Goal: Information Seeking & Learning: Learn about a topic

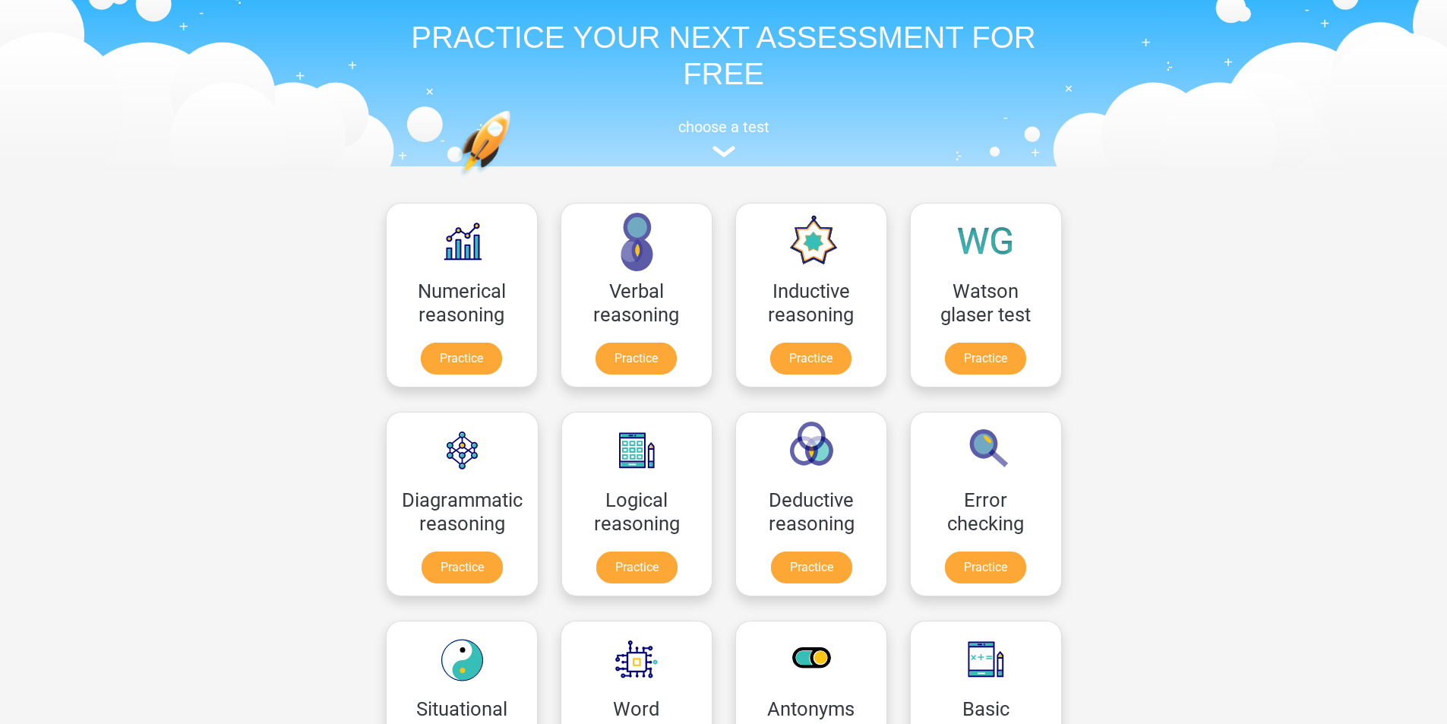
scroll to position [152, 0]
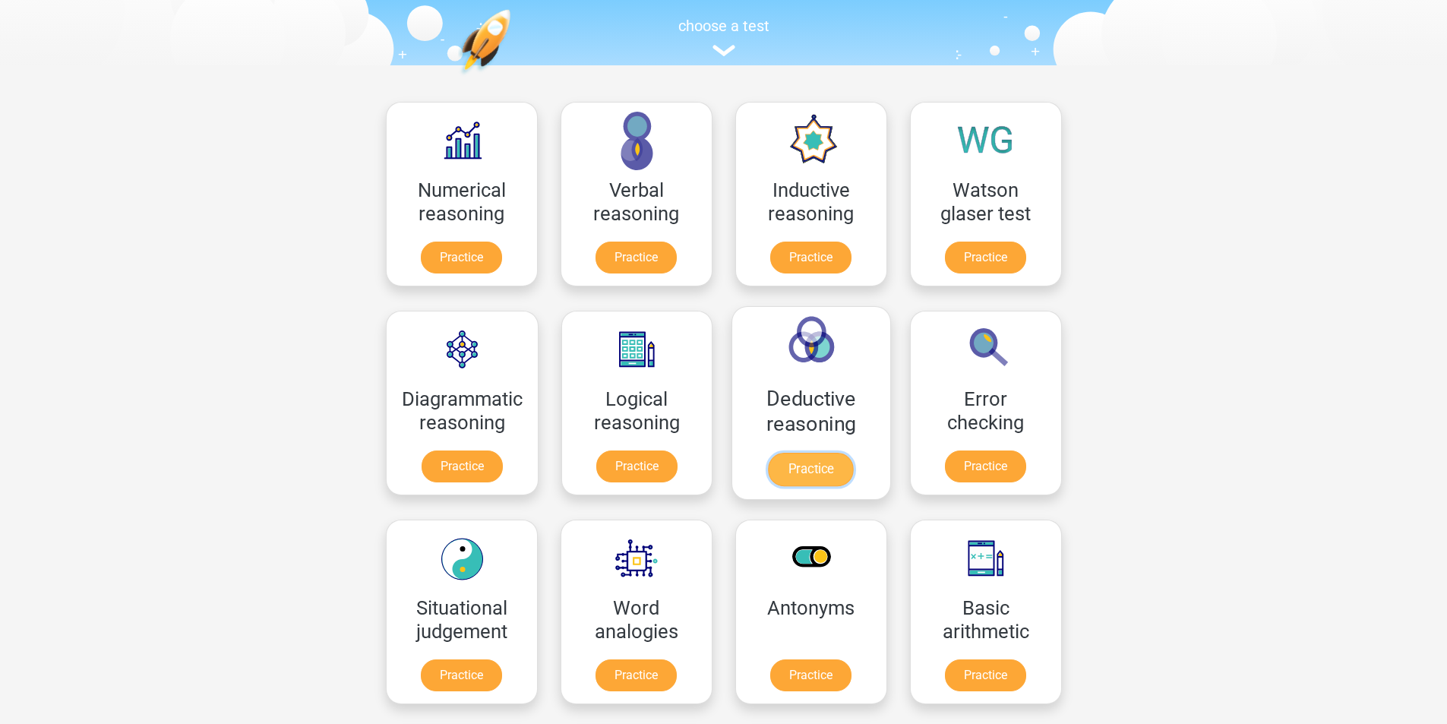
click at [811, 453] on link "Practice" at bounding box center [811, 469] width 85 height 33
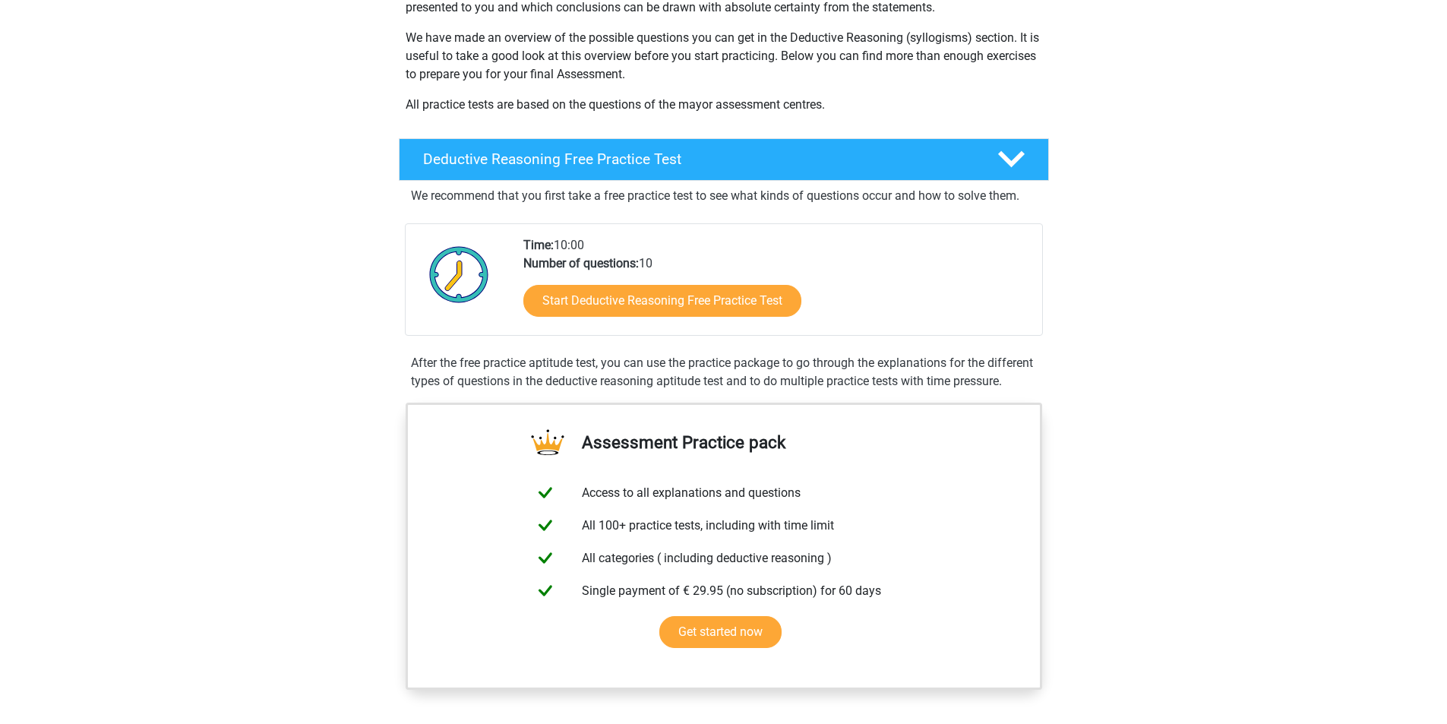
scroll to position [304, 0]
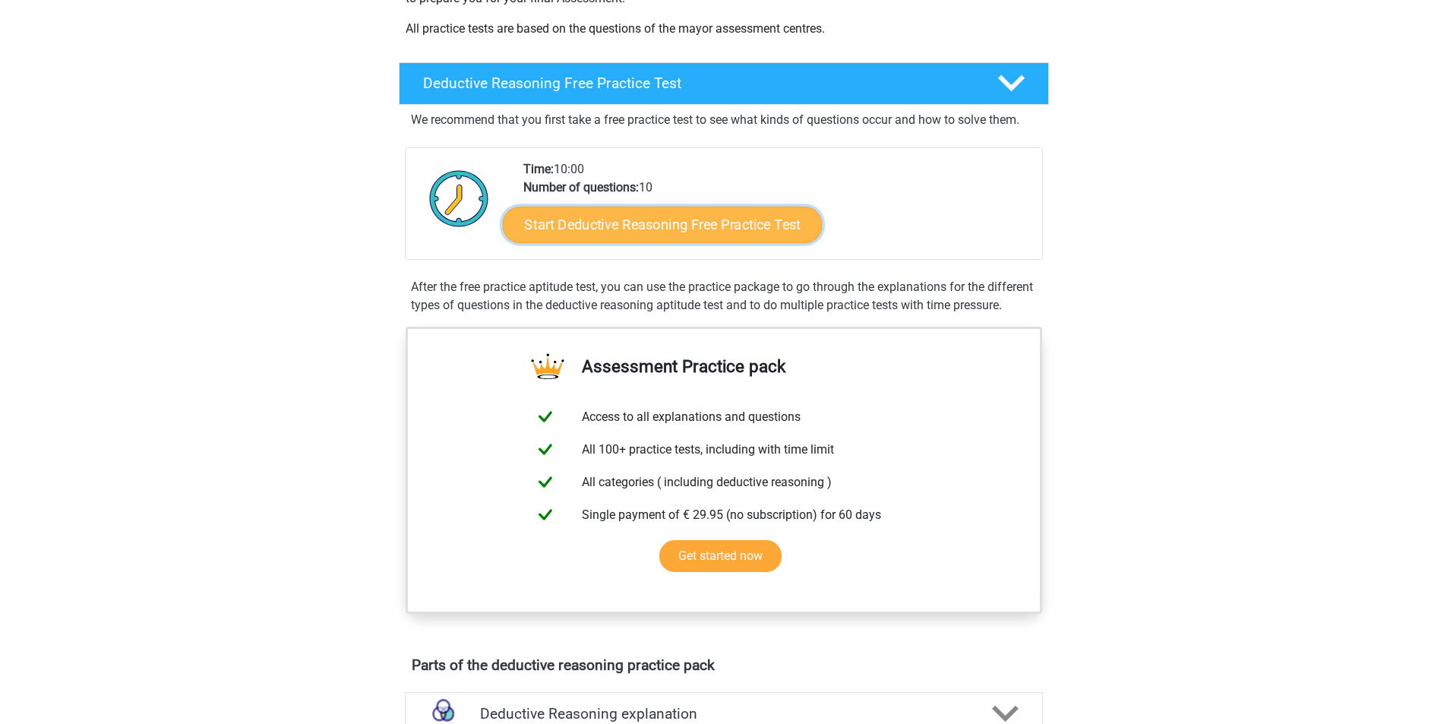
click at [672, 219] on link "Start Deductive Reasoning Free Practice Test" at bounding box center [662, 224] width 320 height 36
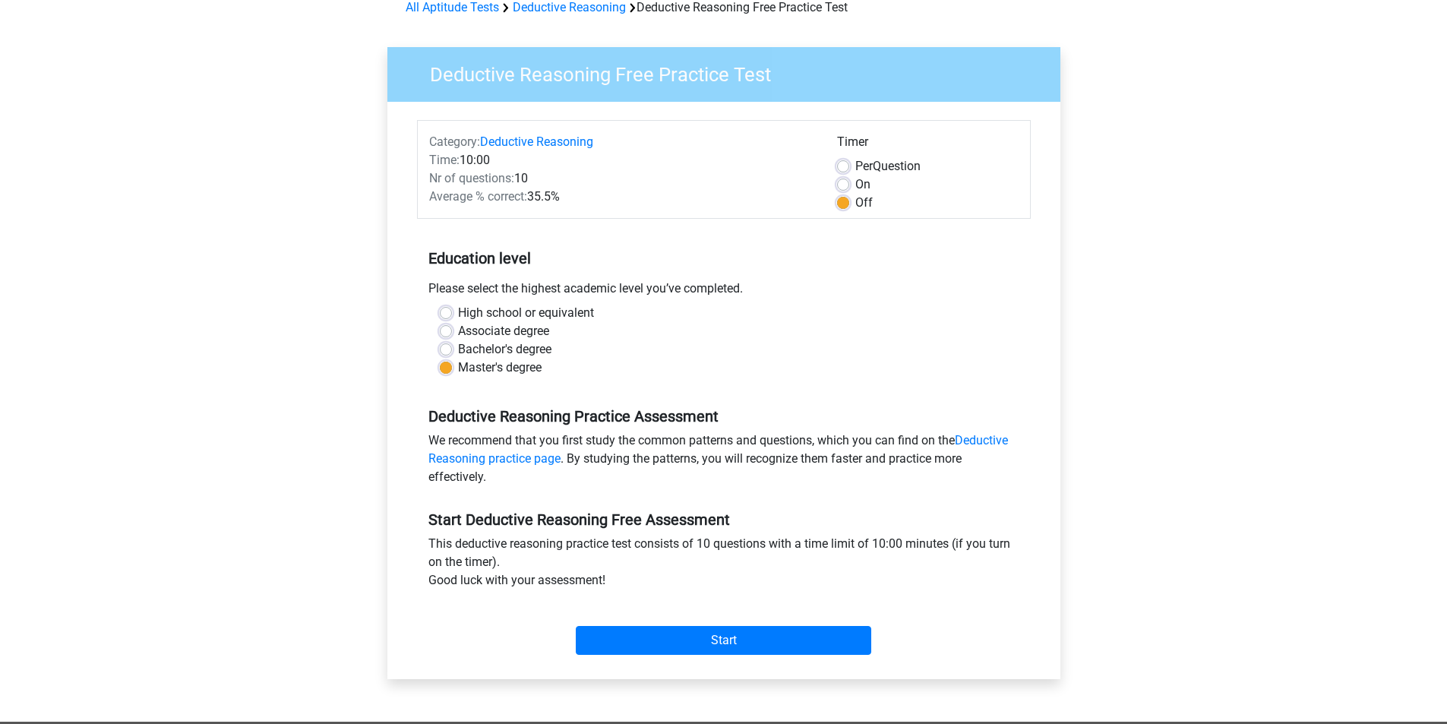
scroll to position [228, 0]
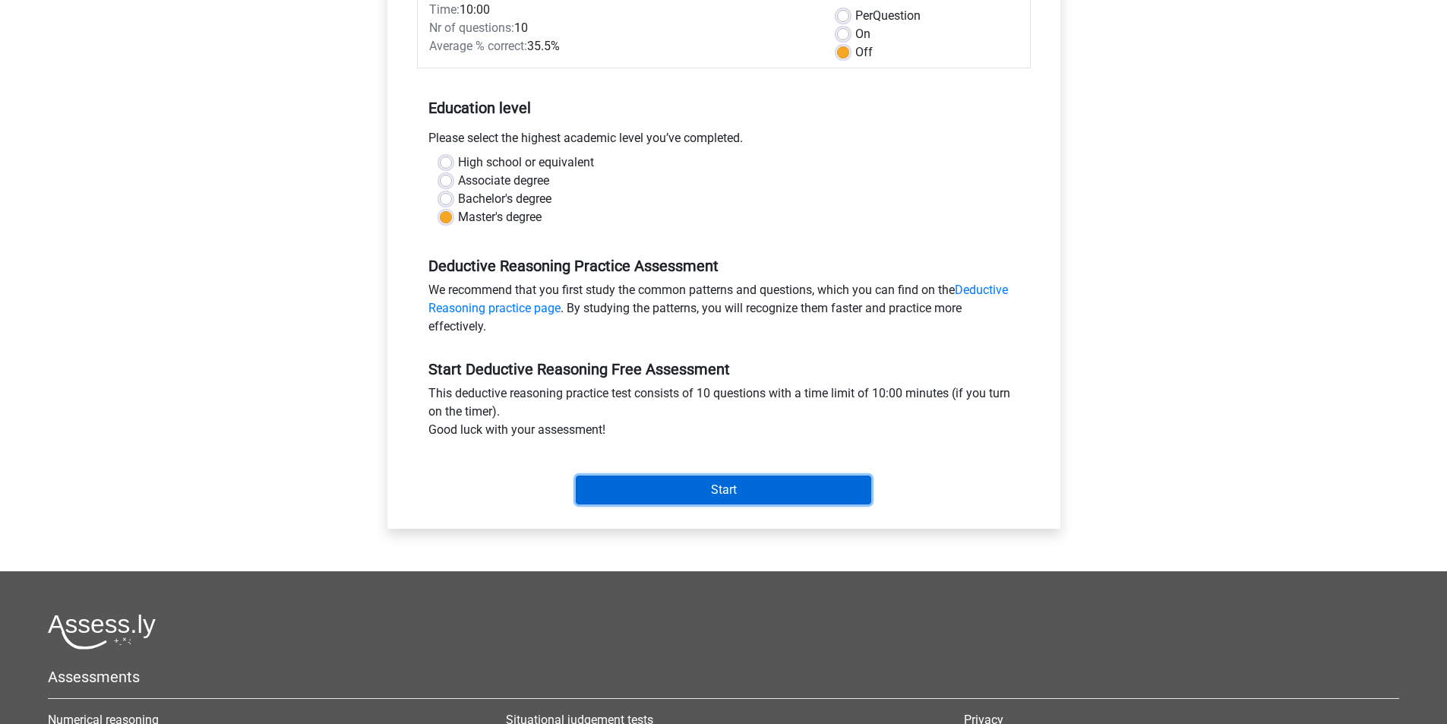
click at [802, 501] on input "Start" at bounding box center [724, 490] width 296 height 29
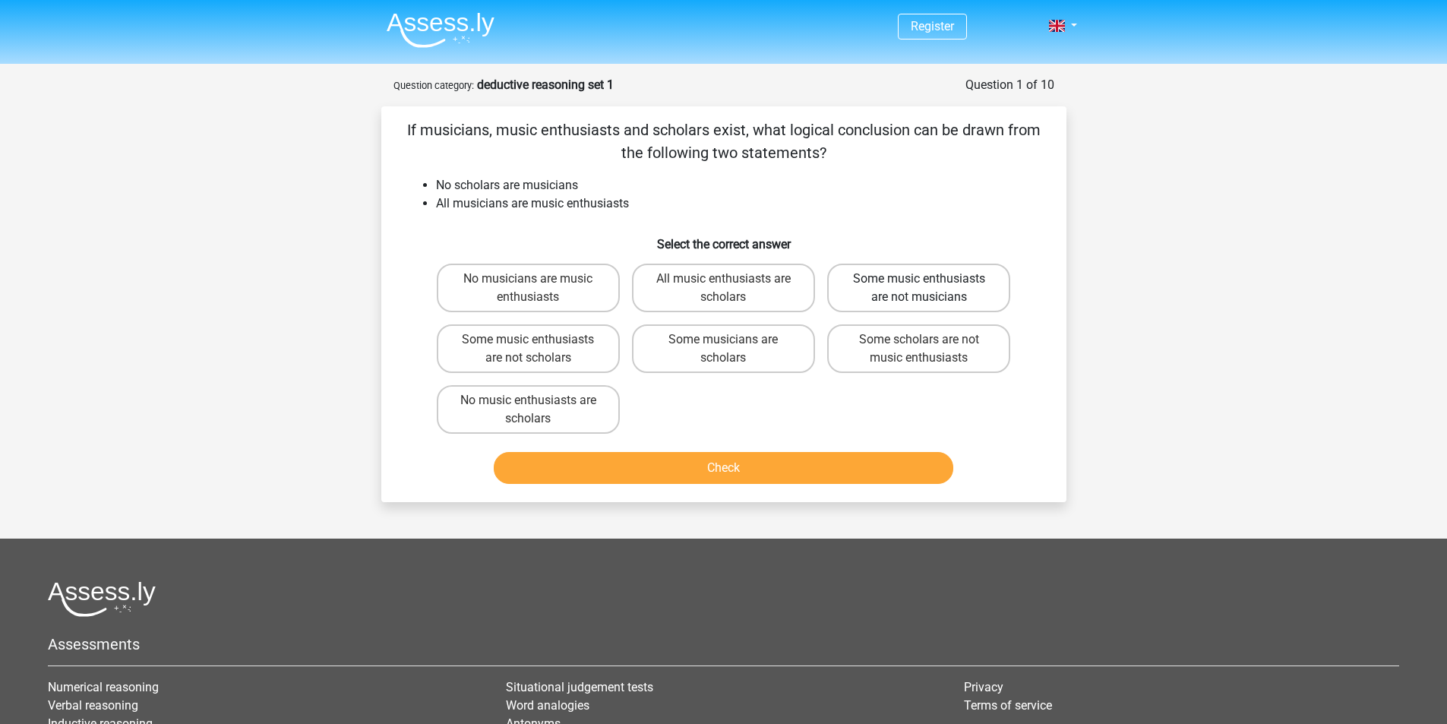
click at [913, 305] on label "Some music enthusiasts are not musicians" at bounding box center [918, 288] width 183 height 49
click at [919, 289] on input "Some music enthusiasts are not musicians" at bounding box center [924, 284] width 10 height 10
radio input "true"
click at [767, 468] on button "Check" at bounding box center [724, 468] width 460 height 32
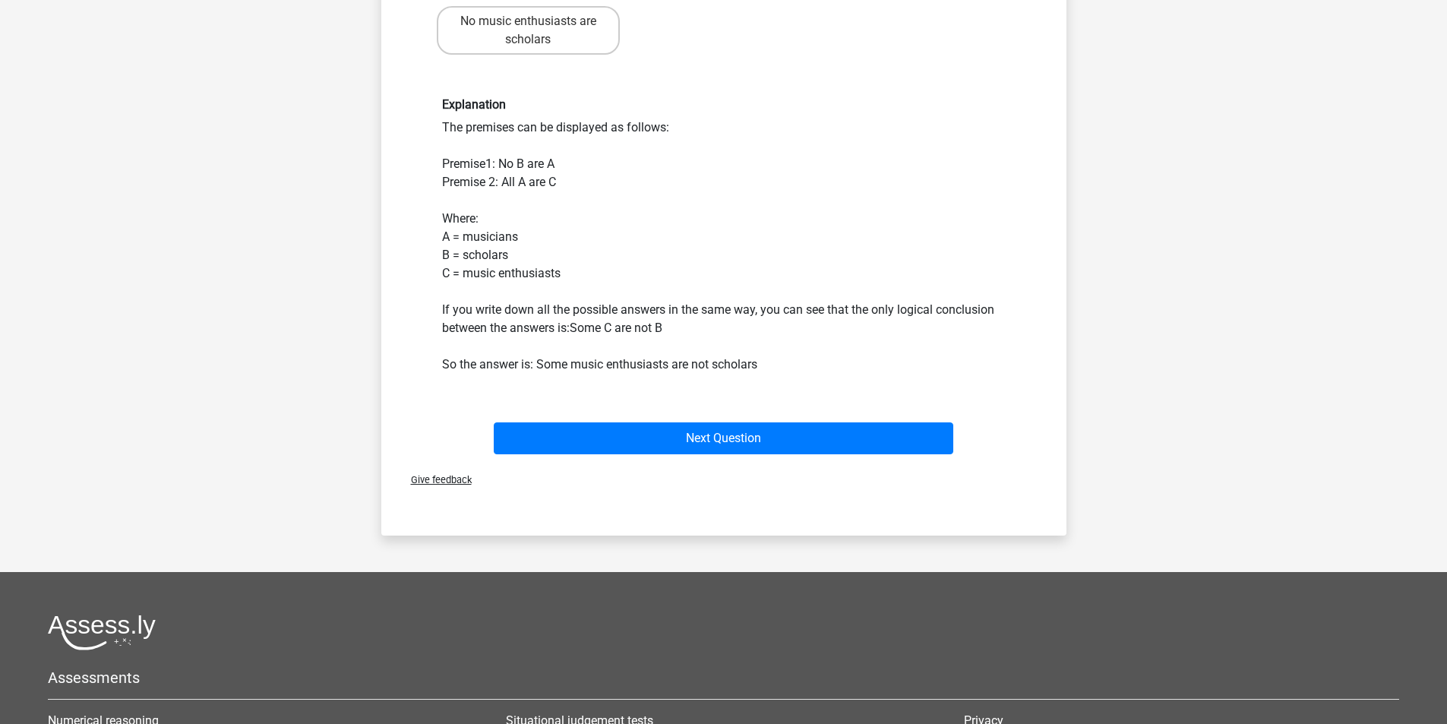
scroll to position [380, 0]
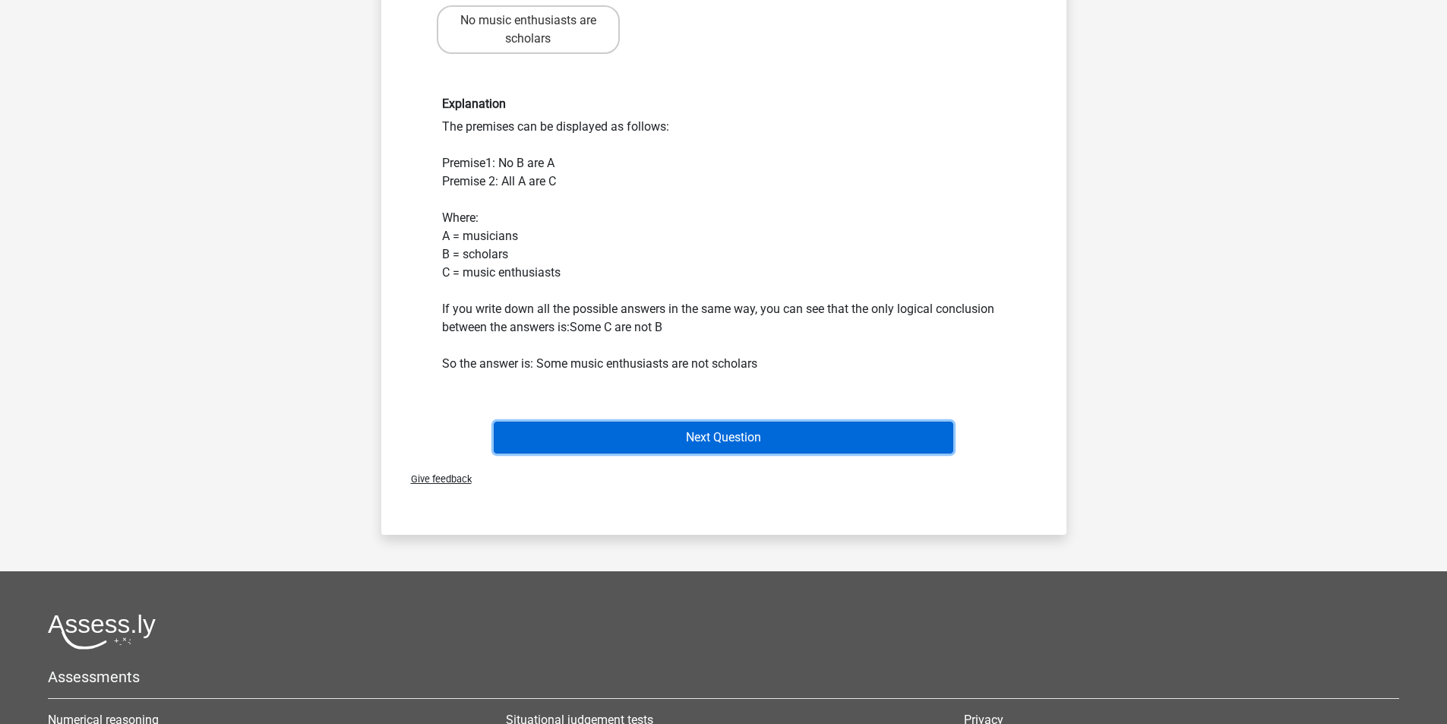
click at [719, 438] on button "Next Question" at bounding box center [724, 438] width 460 height 32
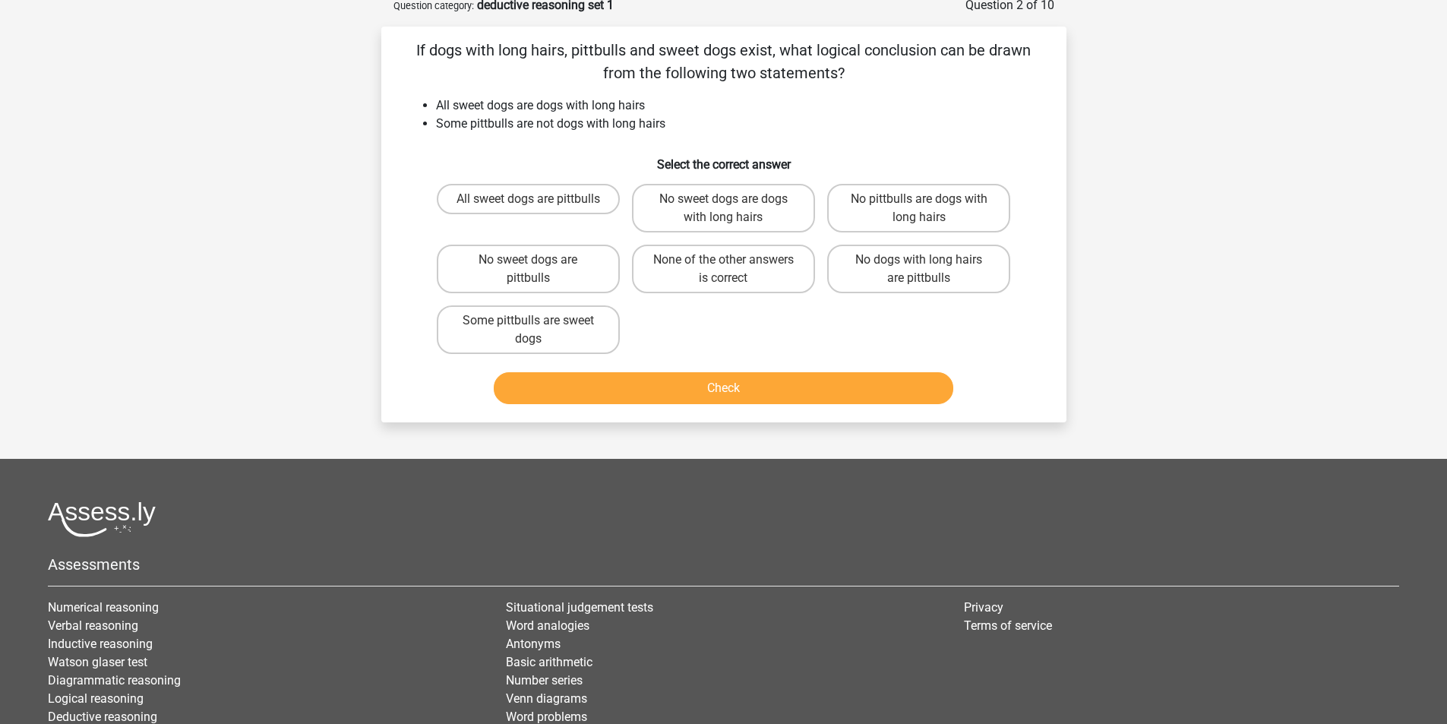
scroll to position [76, 0]
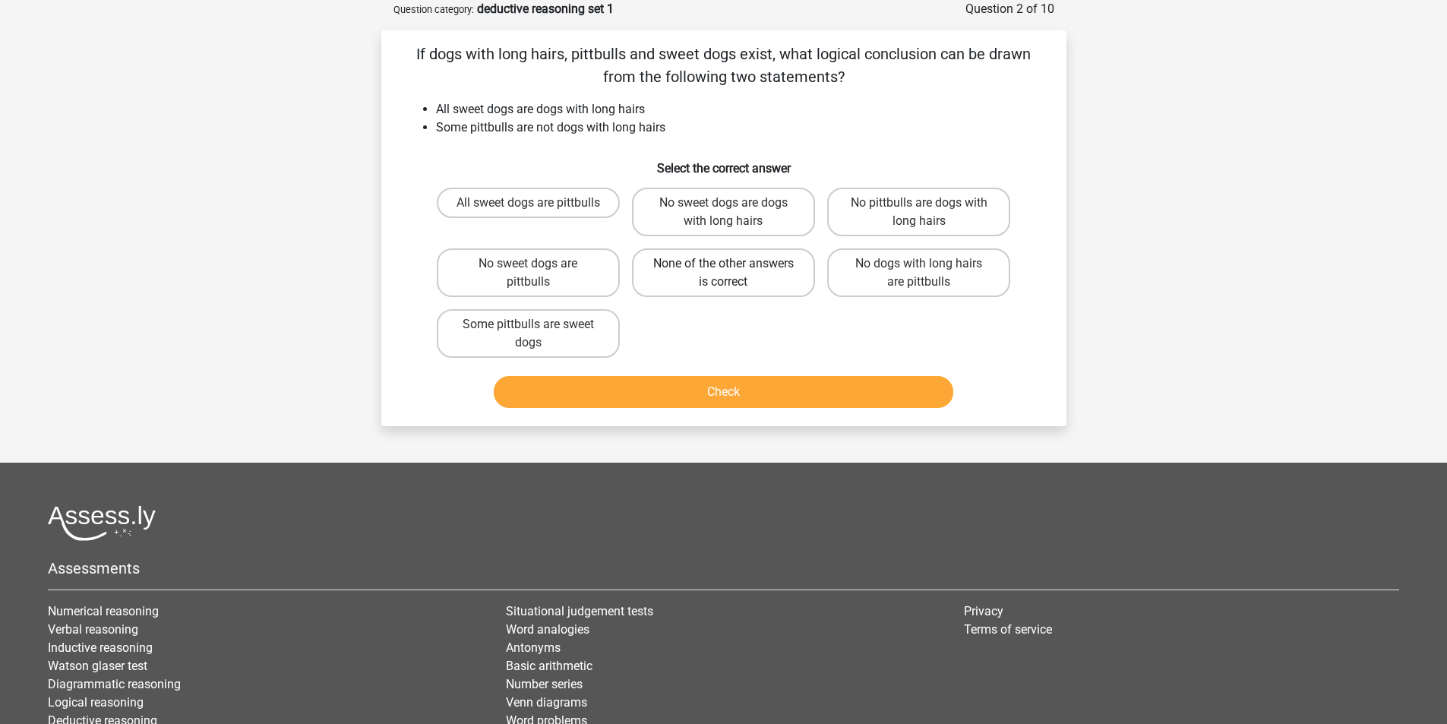
click at [704, 286] on label "None of the other answers is correct" at bounding box center [723, 272] width 183 height 49
click at [723, 274] on input "None of the other answers is correct" at bounding box center [728, 269] width 10 height 10
radio input "true"
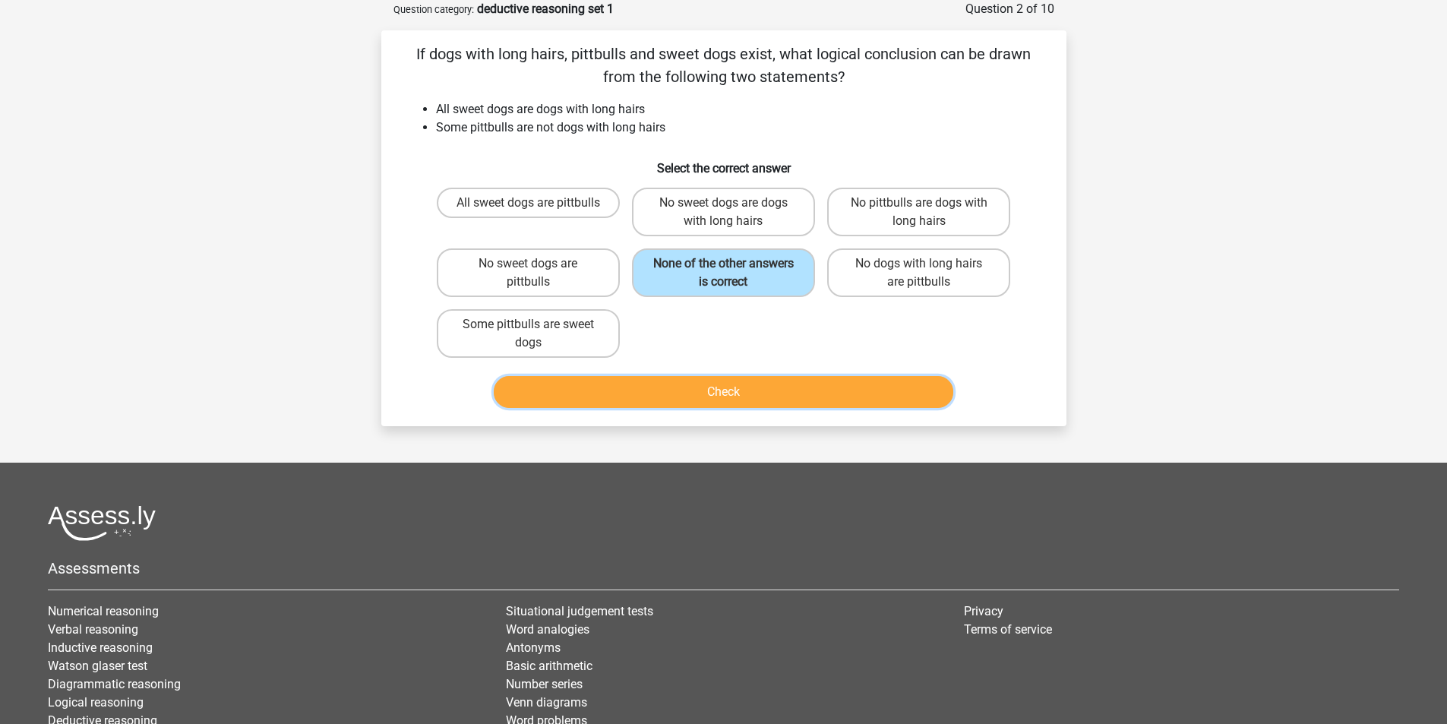
click at [721, 384] on button "Check" at bounding box center [724, 392] width 460 height 32
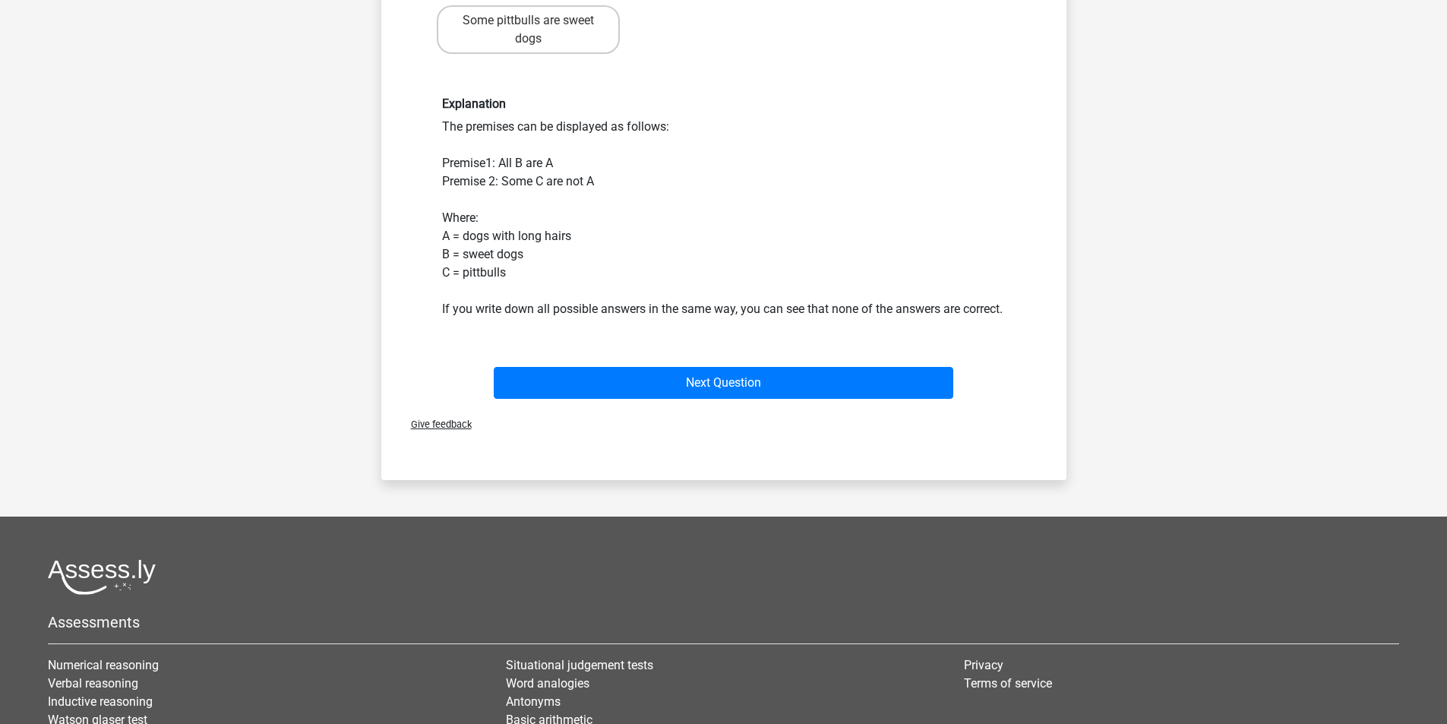
scroll to position [228, 0]
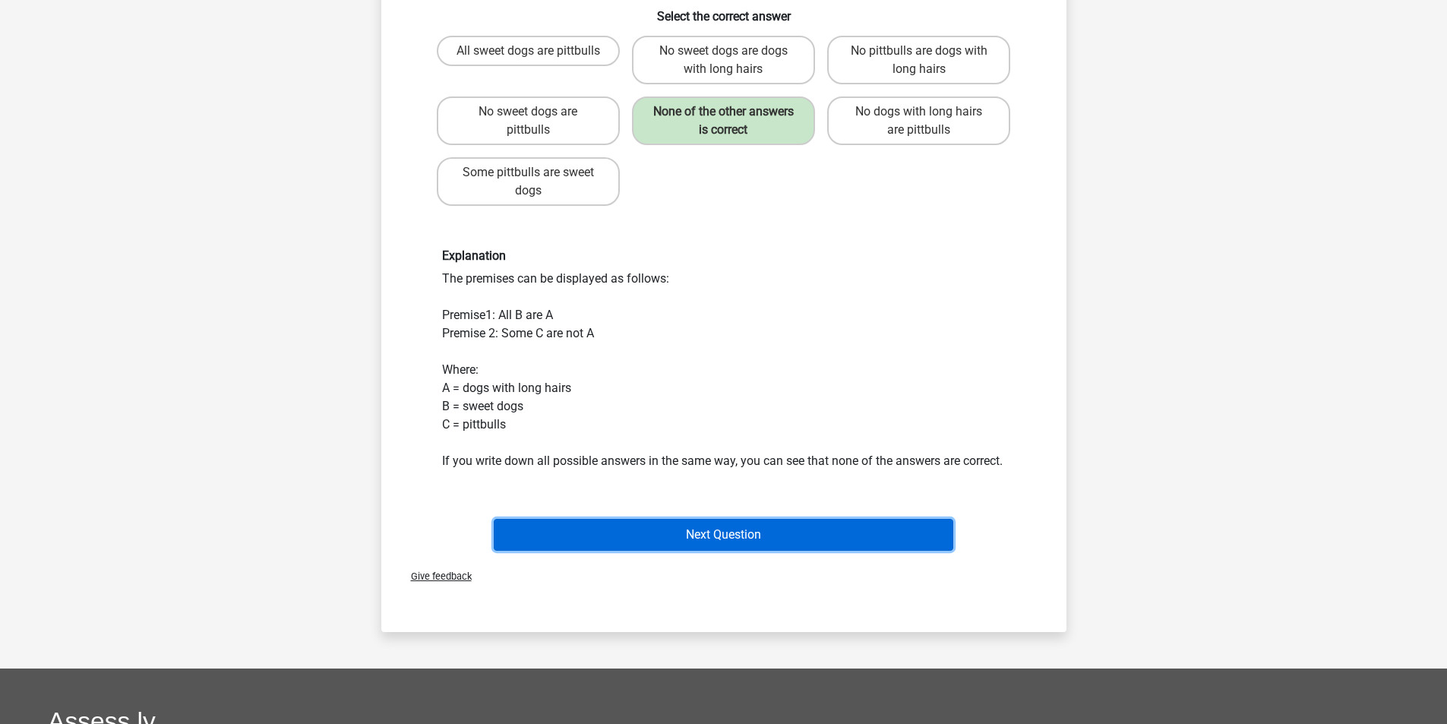
click at [732, 549] on button "Next Question" at bounding box center [724, 535] width 460 height 32
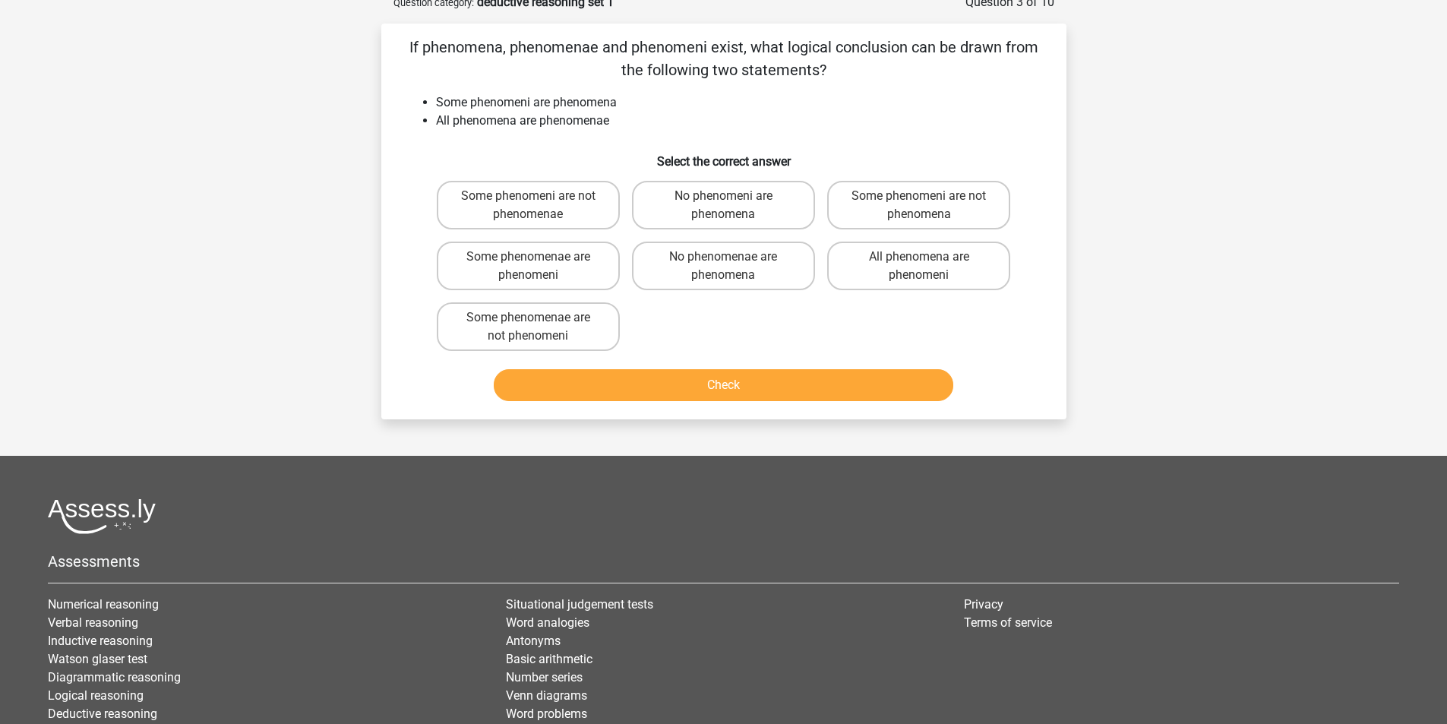
scroll to position [76, 0]
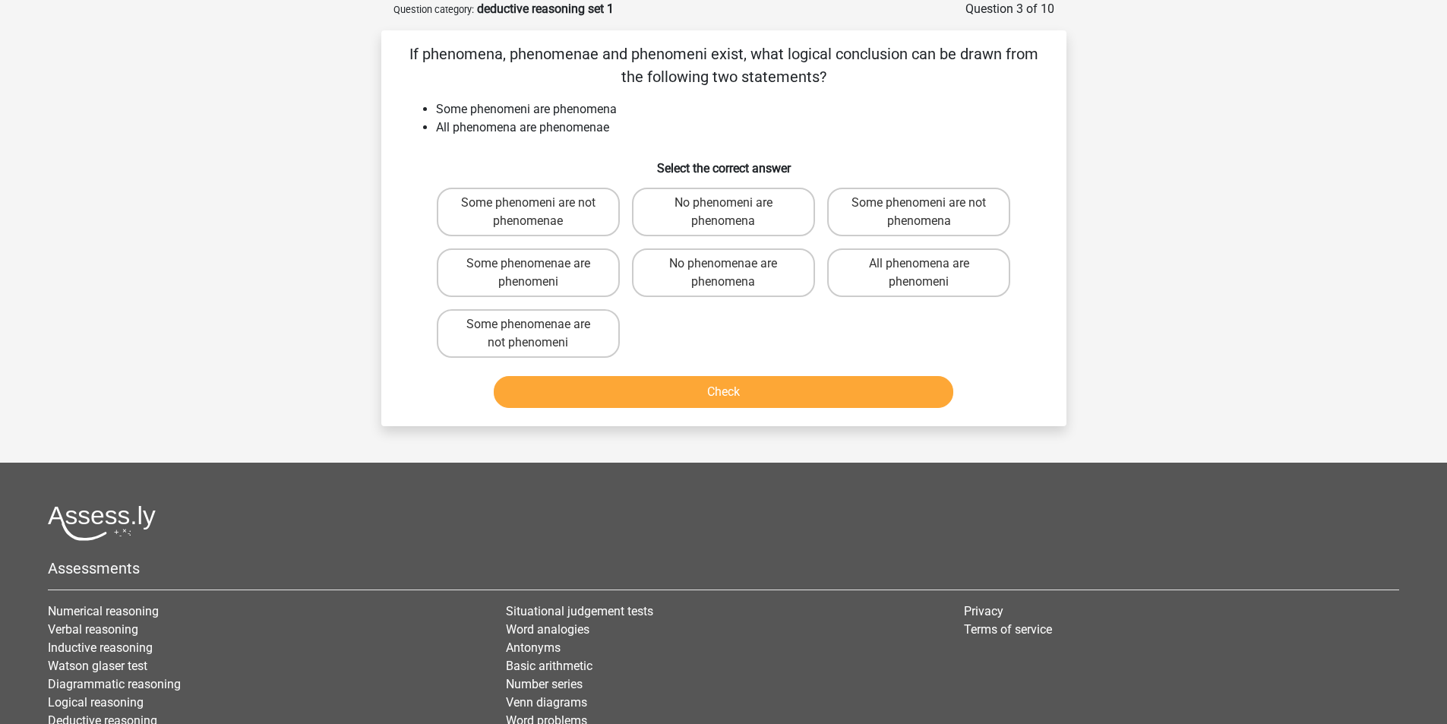
click at [735, 392] on button "Check" at bounding box center [724, 392] width 460 height 32
click at [560, 334] on label "Some phenomenae are not phenomeni" at bounding box center [528, 333] width 183 height 49
click at [538, 334] on input "Some phenomenae are not phenomeni" at bounding box center [533, 329] width 10 height 10
radio input "true"
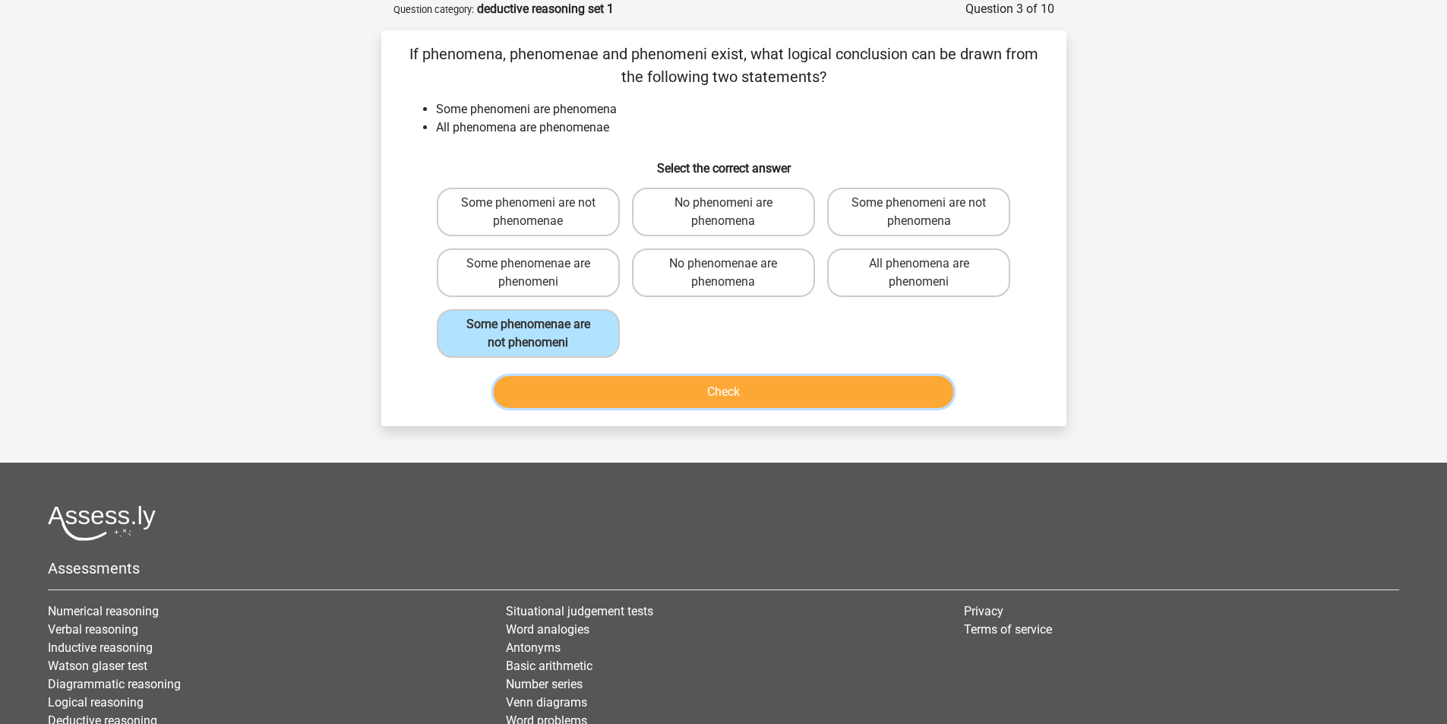
click at [728, 396] on button "Check" at bounding box center [724, 392] width 460 height 32
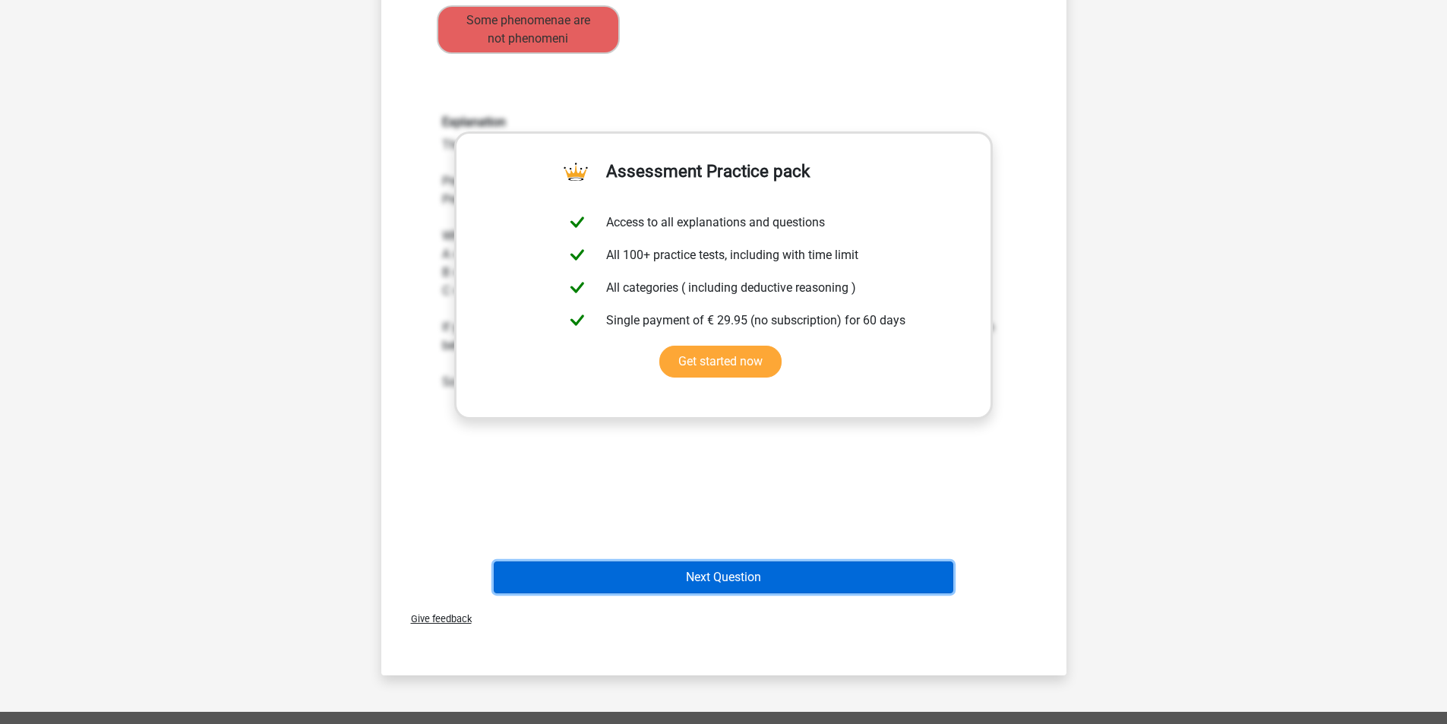
click at [728, 577] on button "Next Question" at bounding box center [724, 577] width 460 height 32
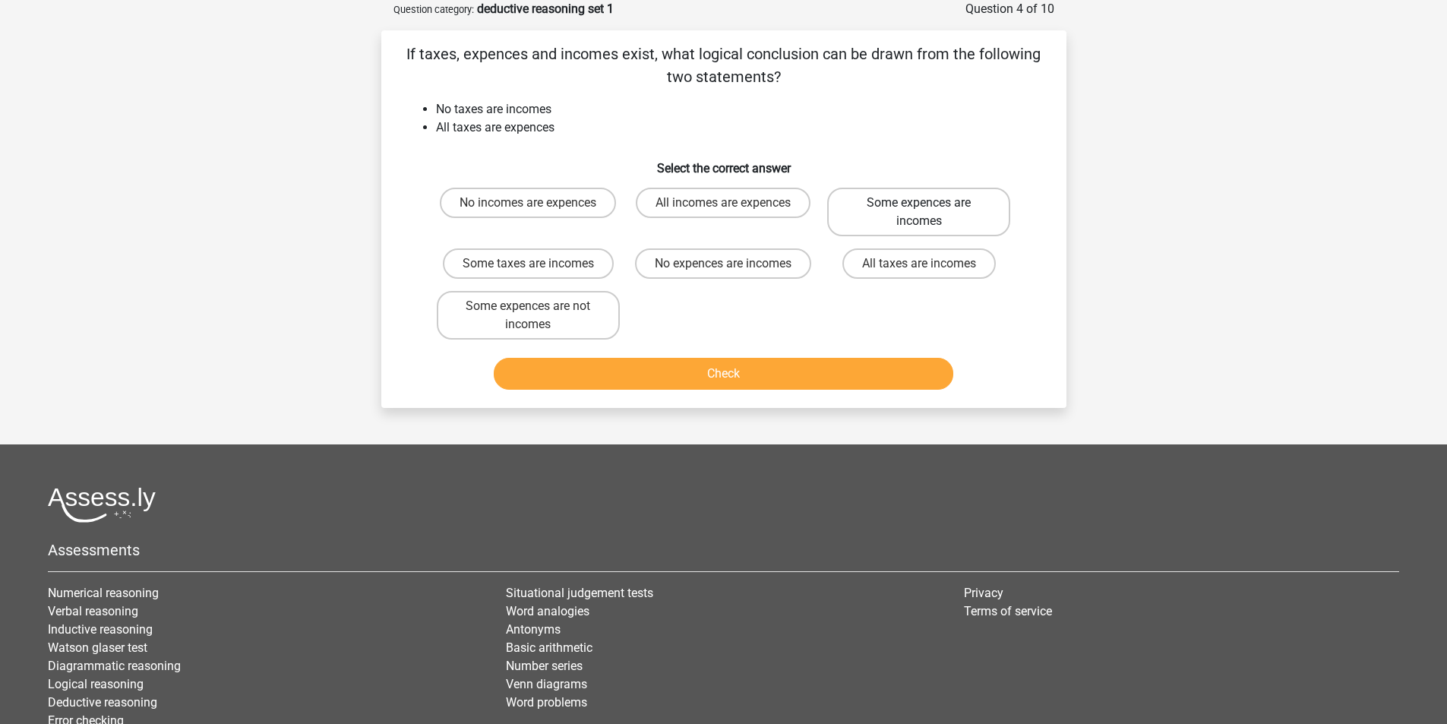
click at [969, 209] on label "Some expences are incomes" at bounding box center [918, 212] width 183 height 49
click at [929, 209] on input "Some expences are incomes" at bounding box center [924, 208] width 10 height 10
radio input "true"
click at [969, 209] on label "Some expences are incomes" at bounding box center [918, 212] width 183 height 49
click at [929, 209] on input "Some expences are incomes" at bounding box center [924, 208] width 10 height 10
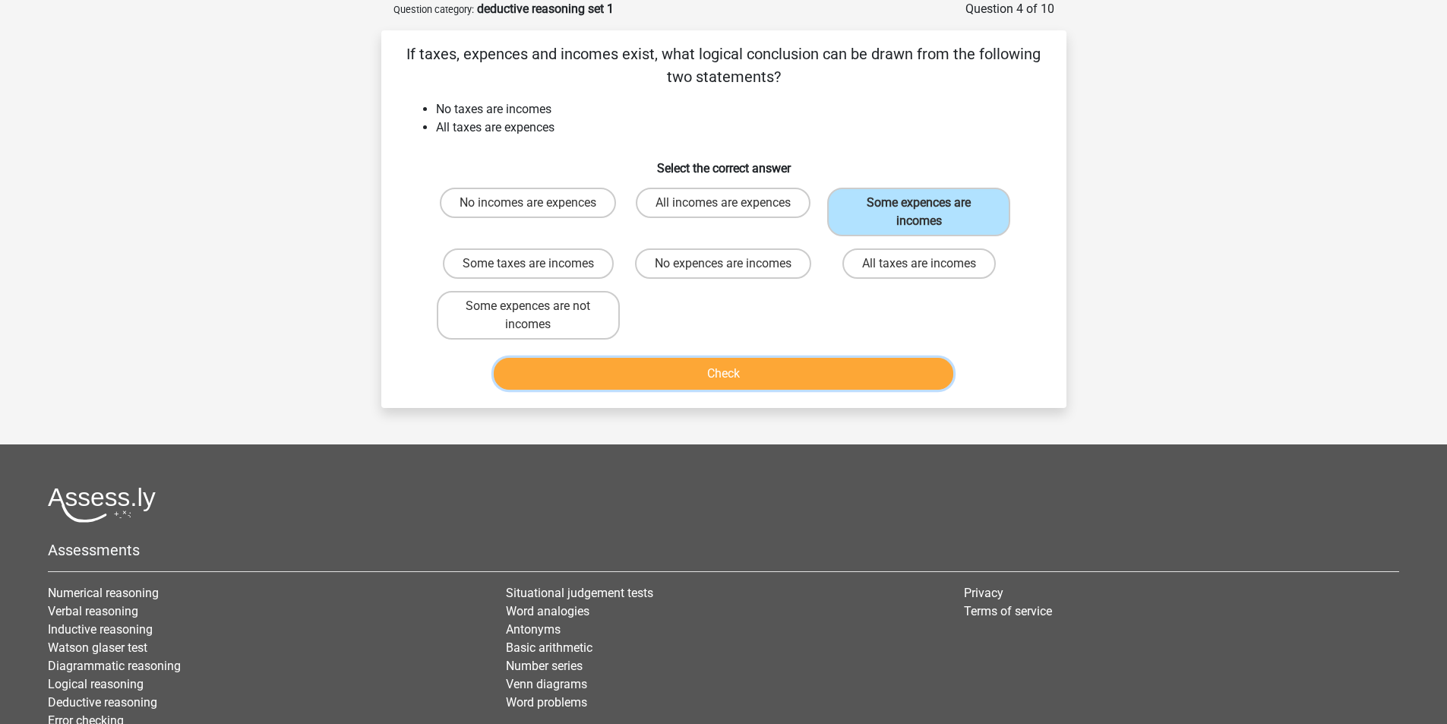
click at [737, 378] on button "Check" at bounding box center [724, 374] width 460 height 32
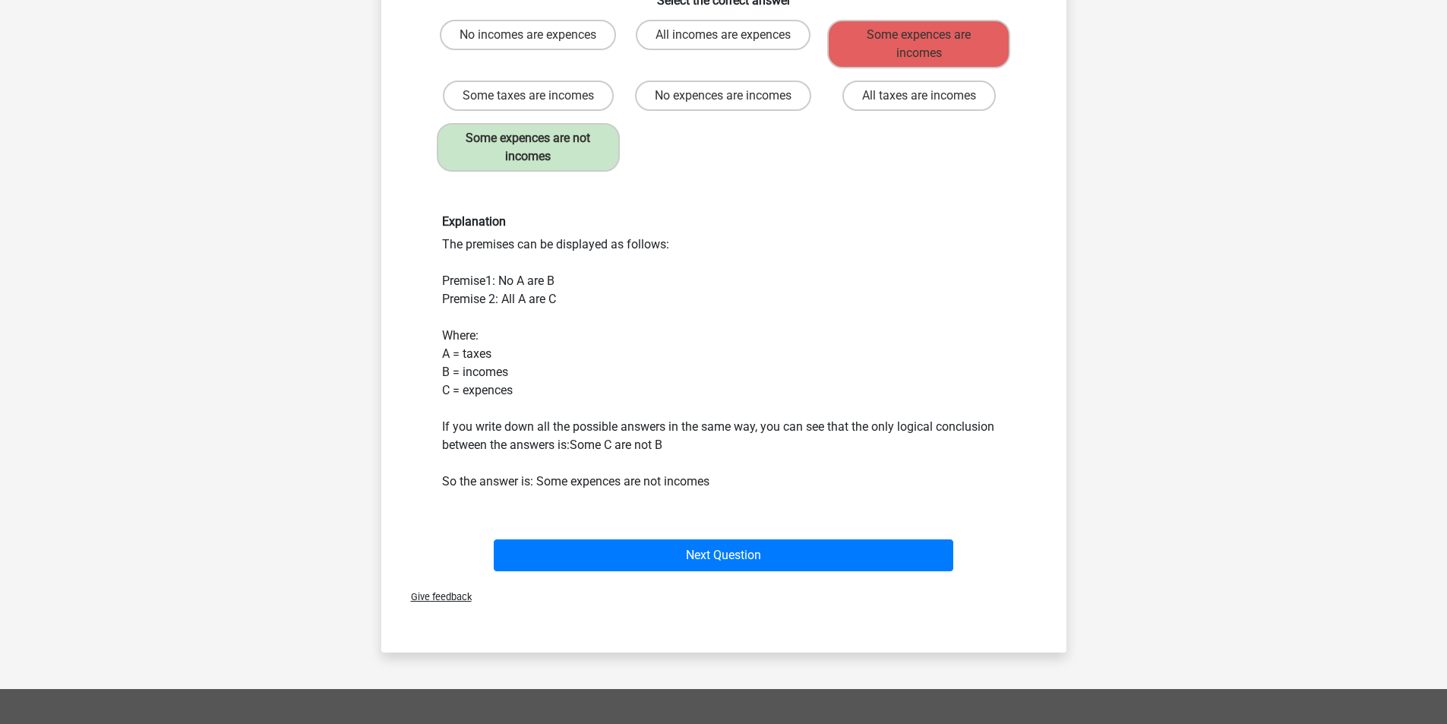
scroll to position [304, 0]
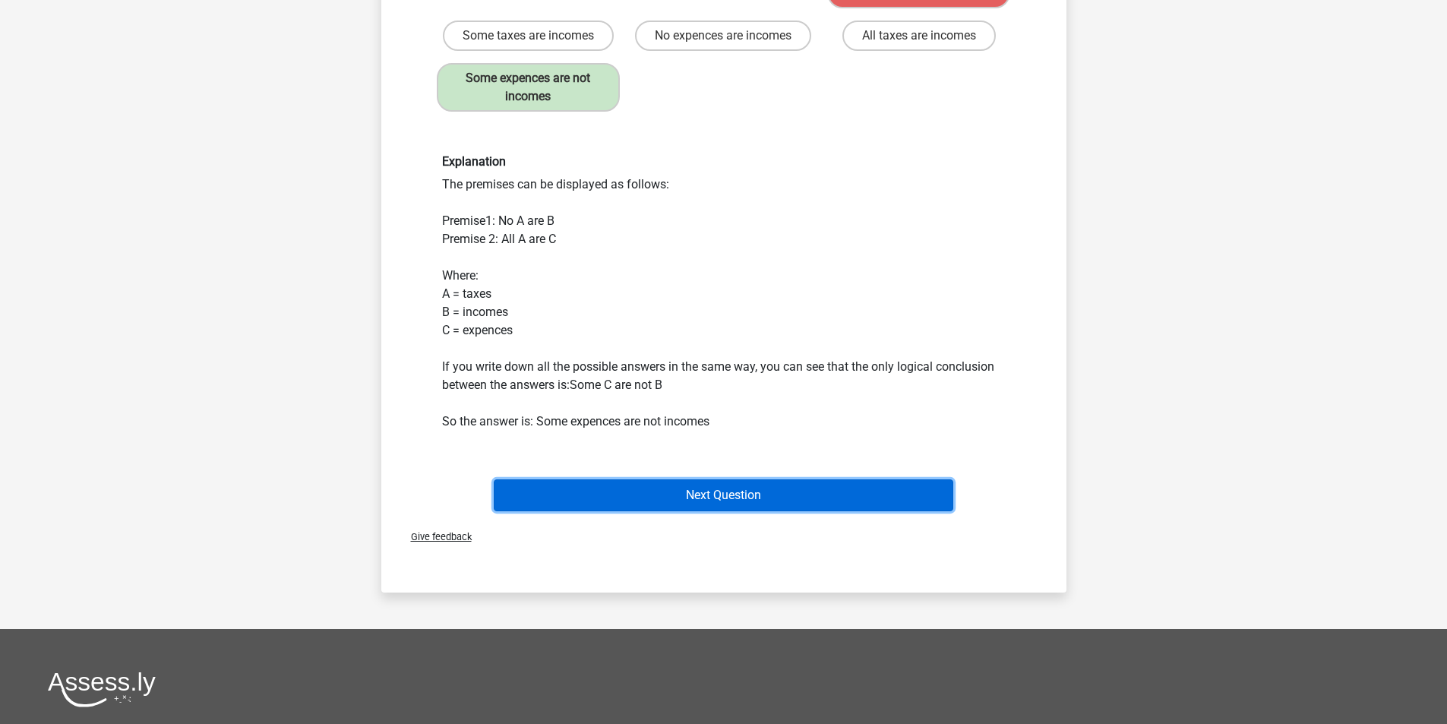
click at [730, 492] on button "Next Question" at bounding box center [724, 495] width 460 height 32
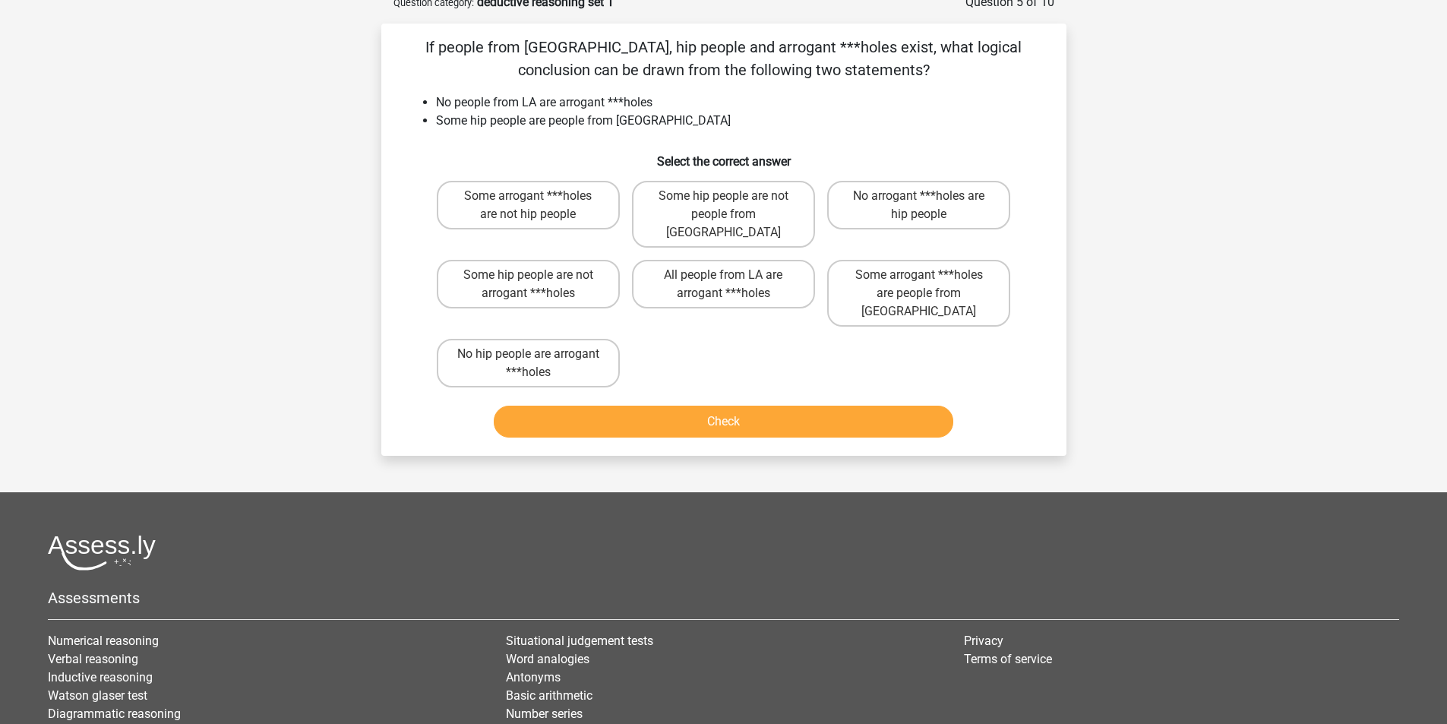
scroll to position [76, 0]
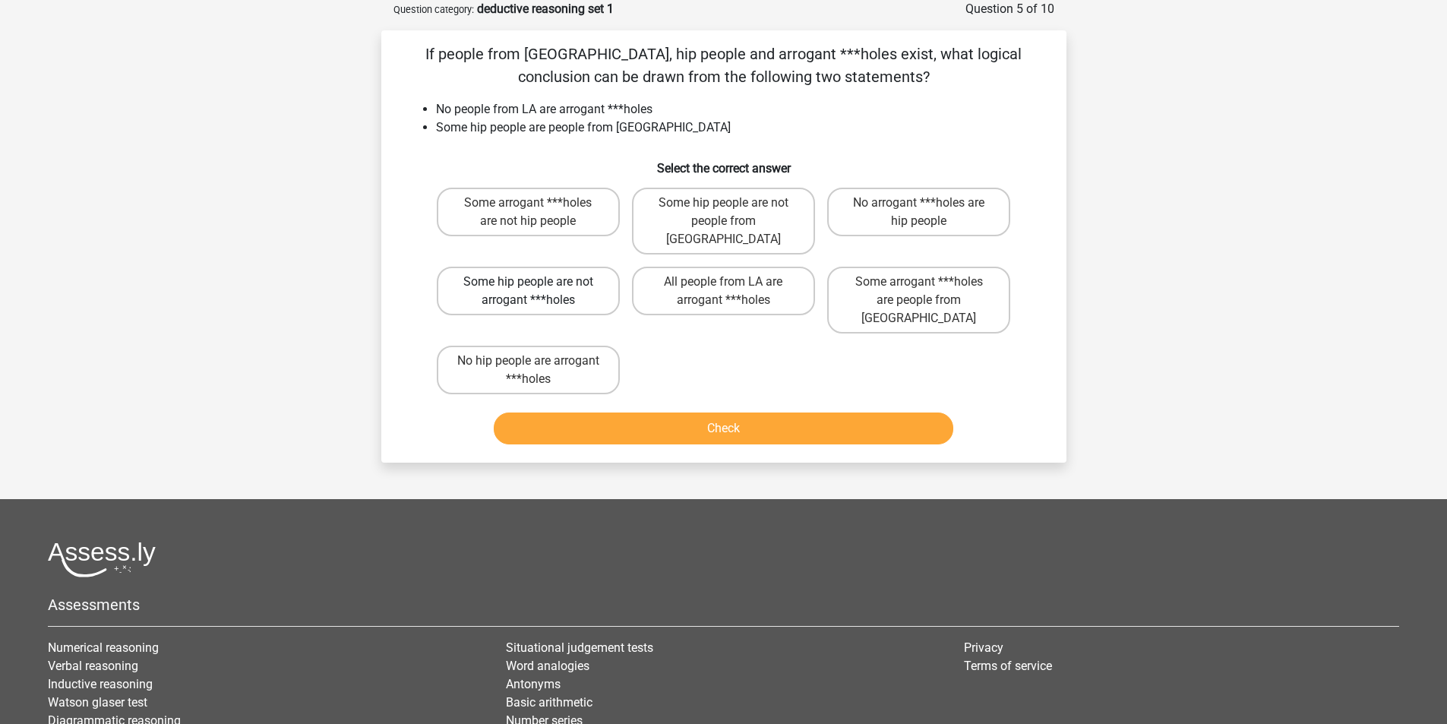
click at [577, 280] on label "Some hip people are not arrogant ***holes" at bounding box center [528, 291] width 183 height 49
click at [538, 282] on input "Some hip people are not arrogant ***holes" at bounding box center [533, 287] width 10 height 10
radio input "true"
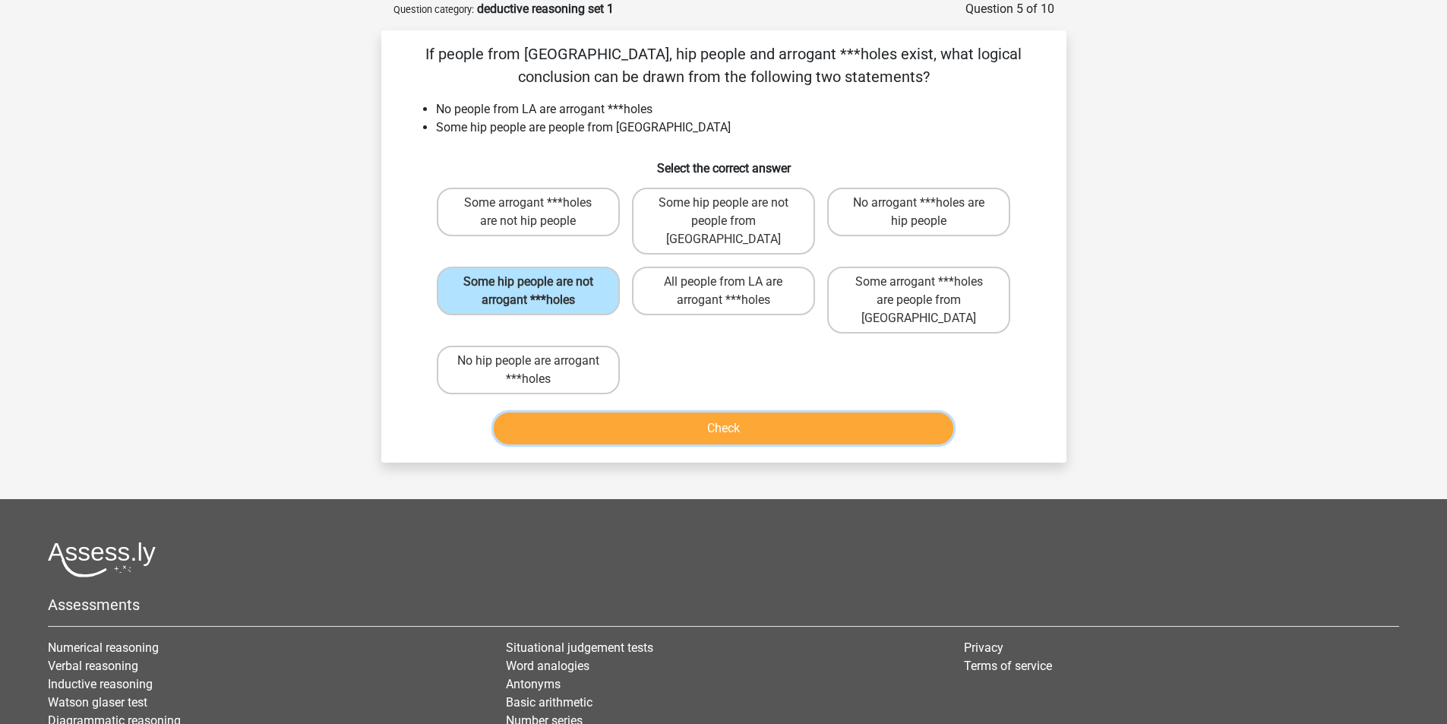
click at [694, 413] on button "Check" at bounding box center [724, 429] width 460 height 32
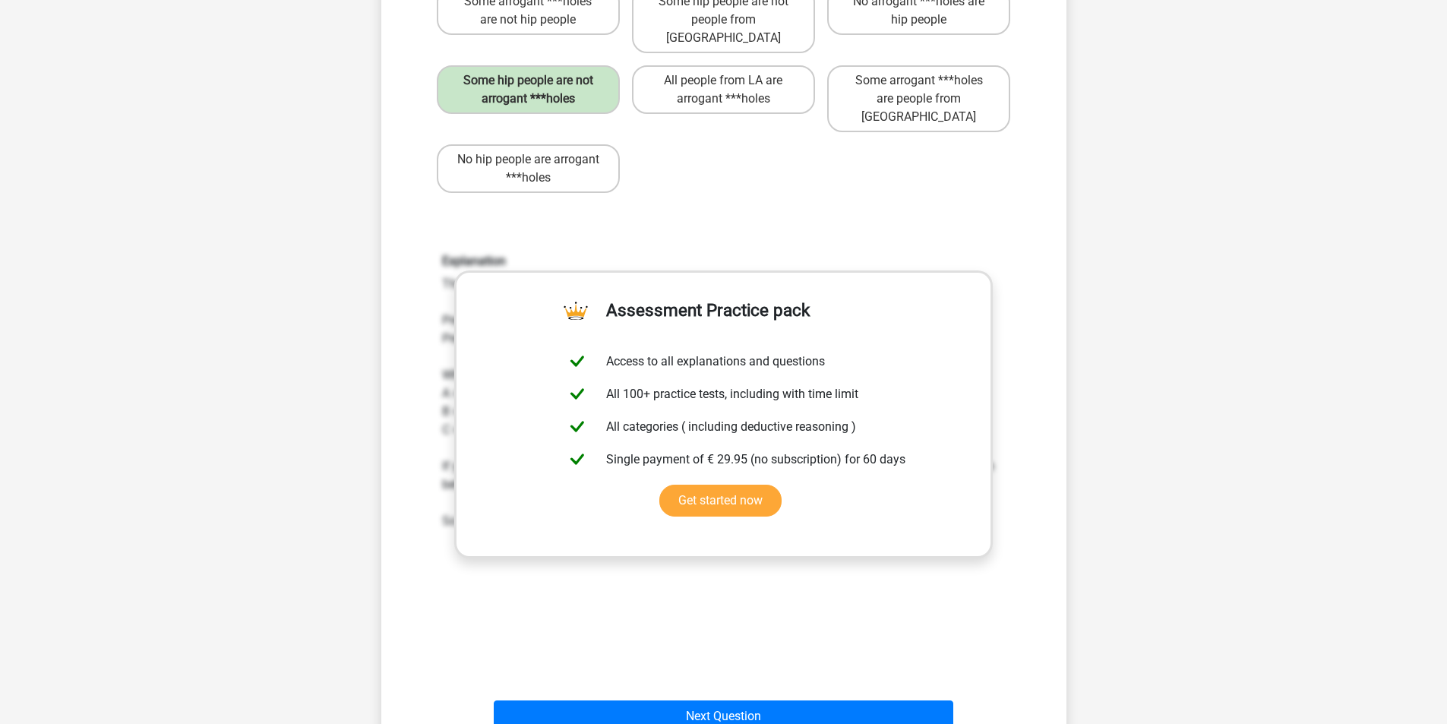
scroll to position [304, 0]
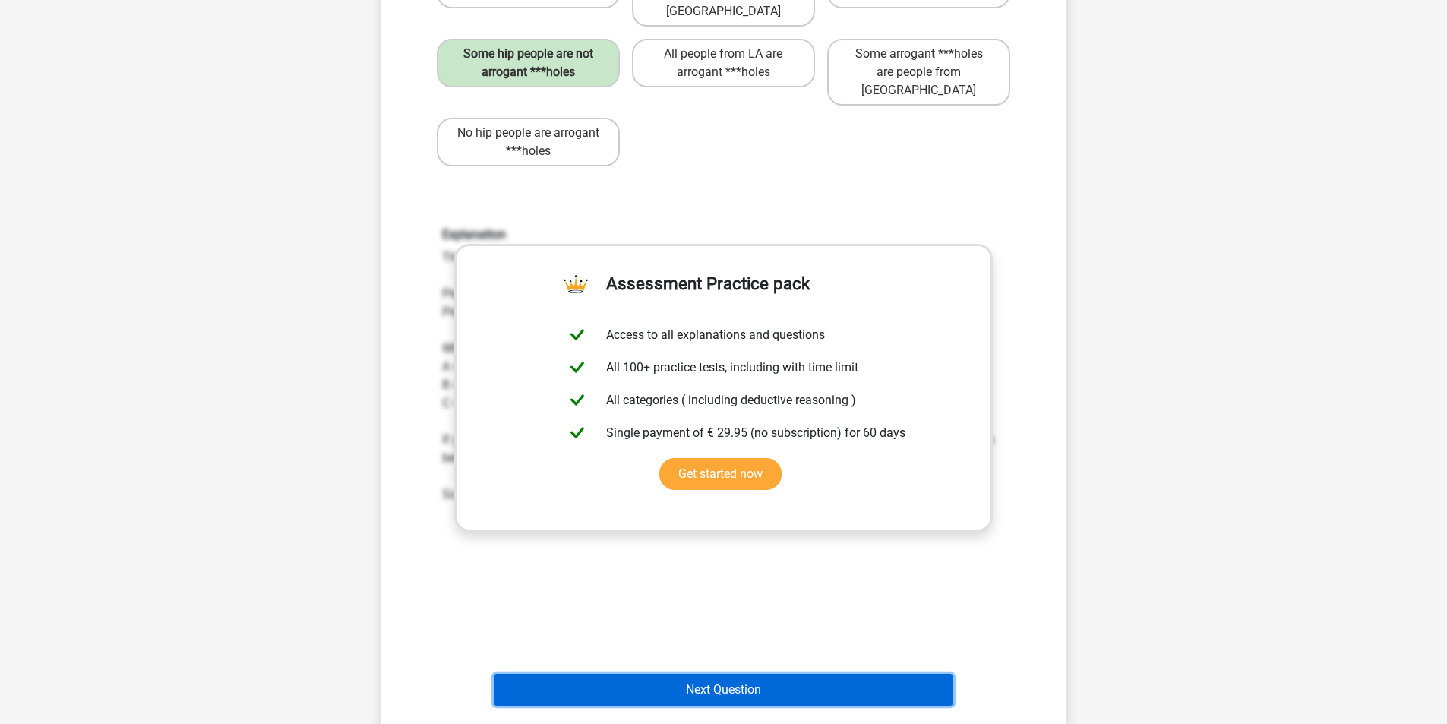
click at [745, 674] on button "Next Question" at bounding box center [724, 690] width 460 height 32
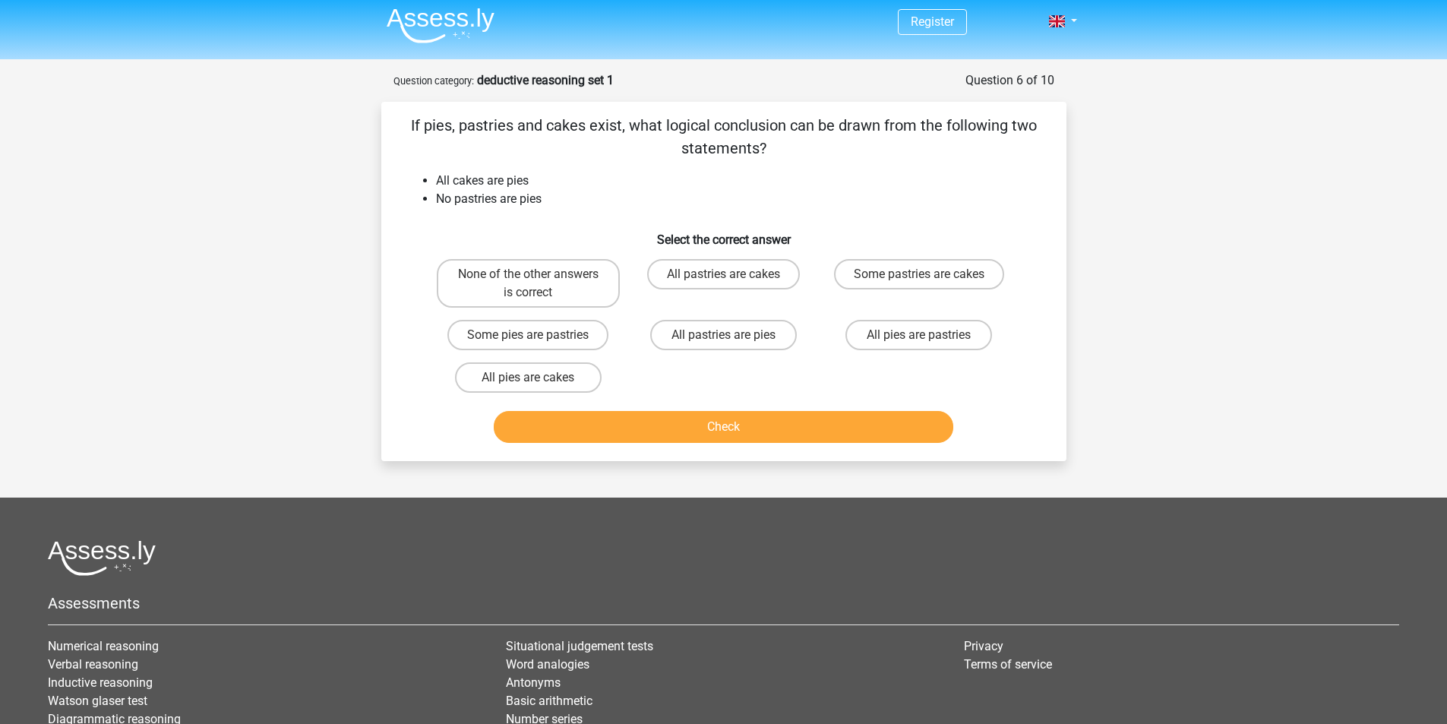
scroll to position [0, 0]
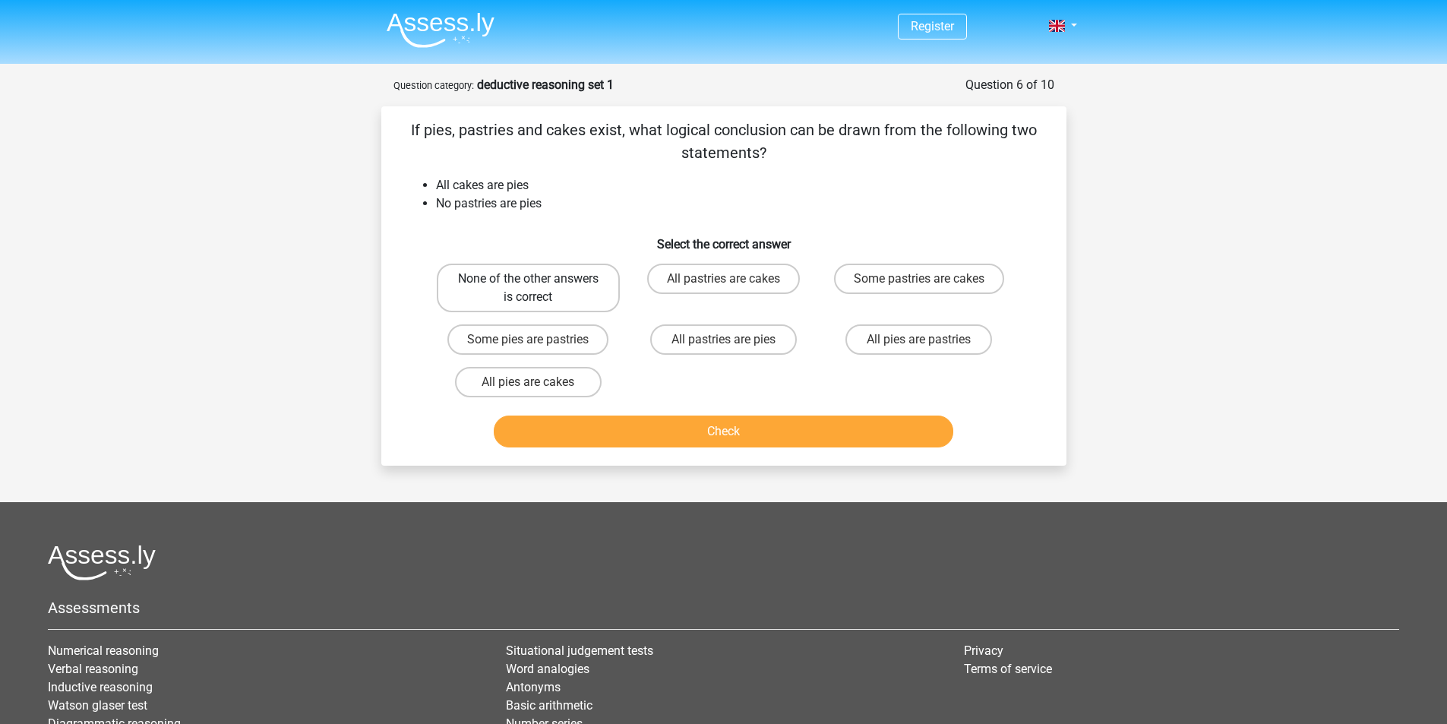
click at [570, 296] on label "None of the other answers is correct" at bounding box center [528, 288] width 183 height 49
click at [538, 289] on input "None of the other answers is correct" at bounding box center [533, 284] width 10 height 10
radio input "true"
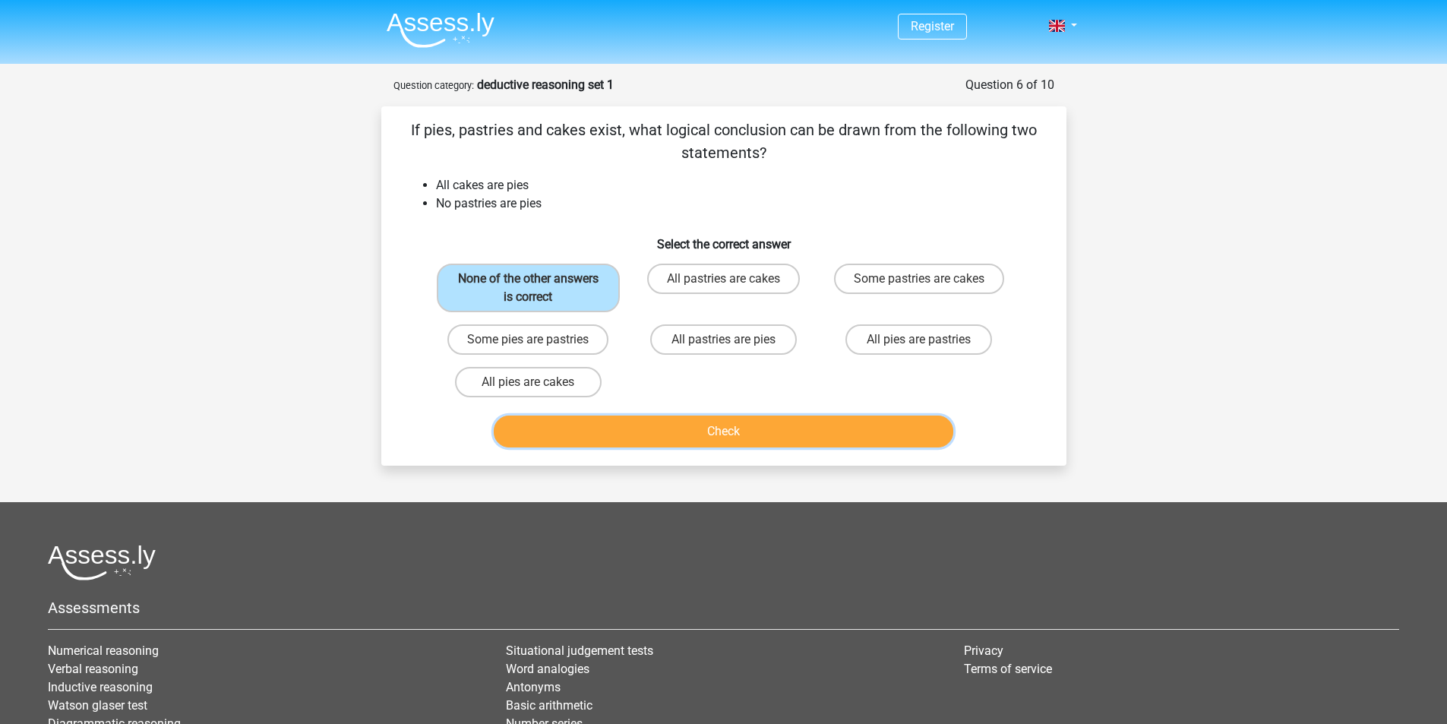
click at [715, 441] on button "Check" at bounding box center [724, 432] width 460 height 32
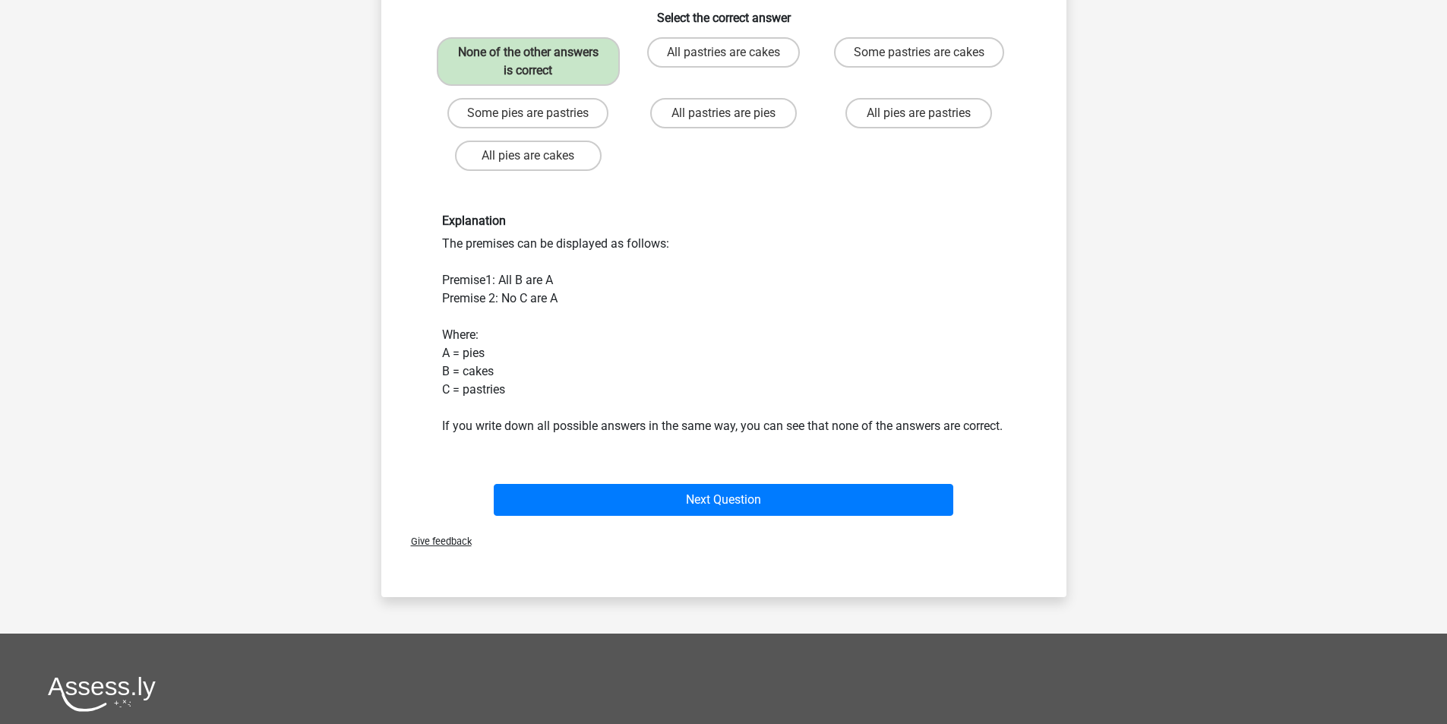
scroll to position [228, 0]
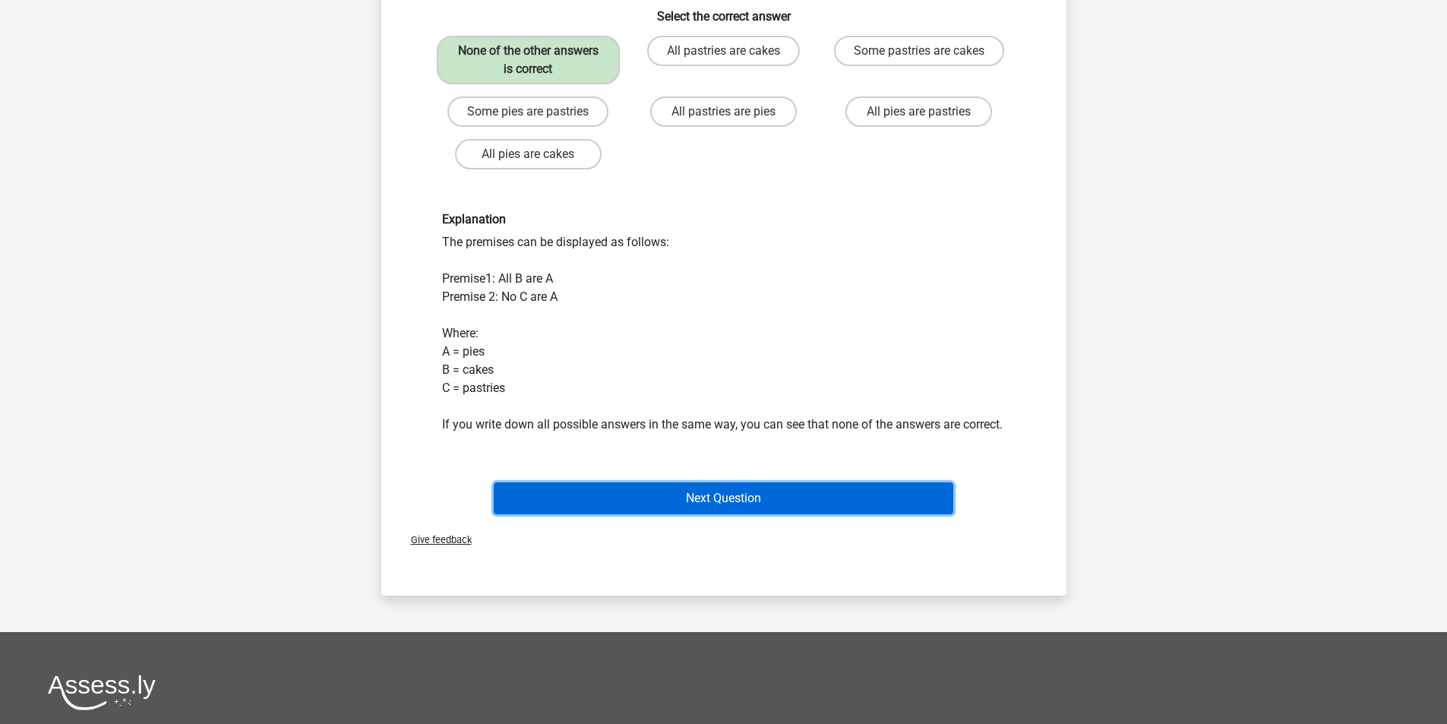
click at [732, 514] on button "Next Question" at bounding box center [724, 498] width 460 height 32
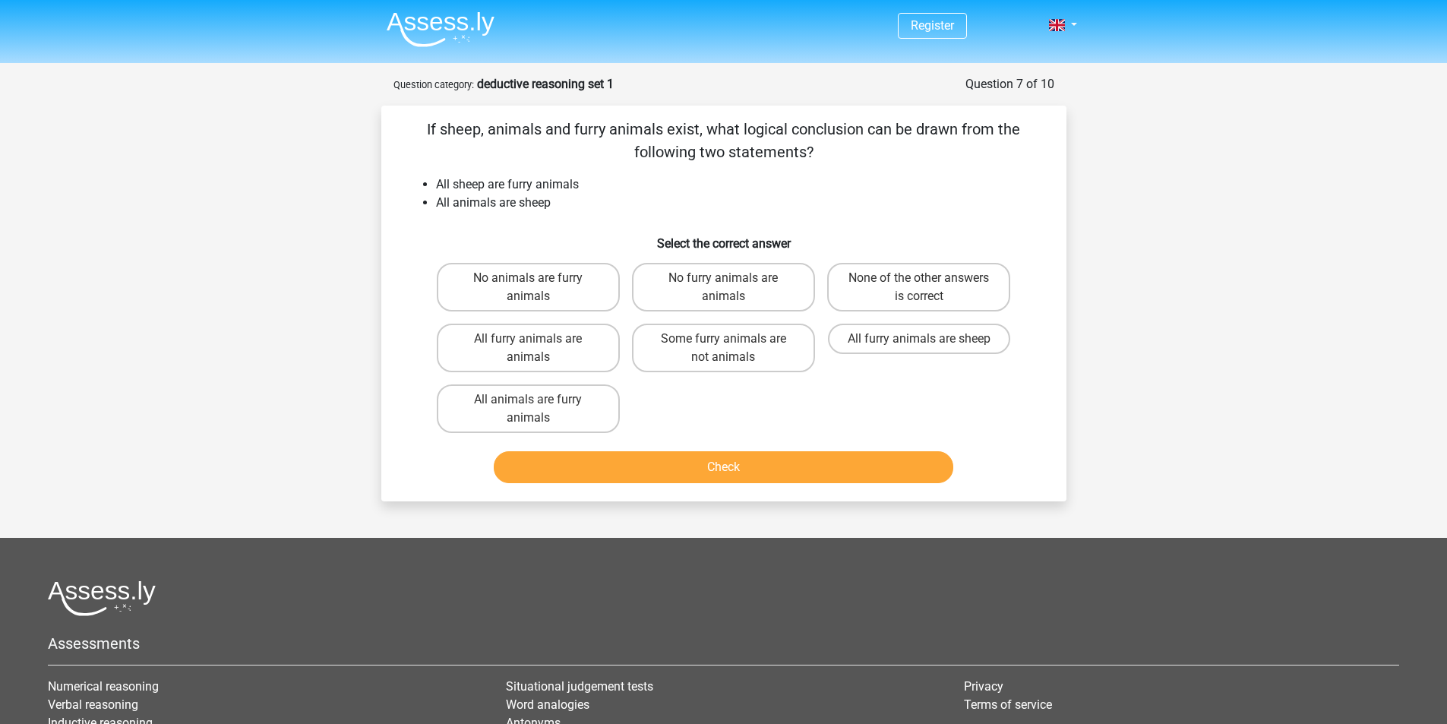
scroll to position [0, 0]
click at [867, 346] on label "All furry animals are sheep" at bounding box center [919, 339] width 182 height 30
click at [919, 346] on input "All furry animals are sheep" at bounding box center [924, 345] width 10 height 10
radio input "true"
click at [818, 467] on button "Check" at bounding box center [724, 468] width 460 height 32
